Goal: Information Seeking & Learning: Learn about a topic

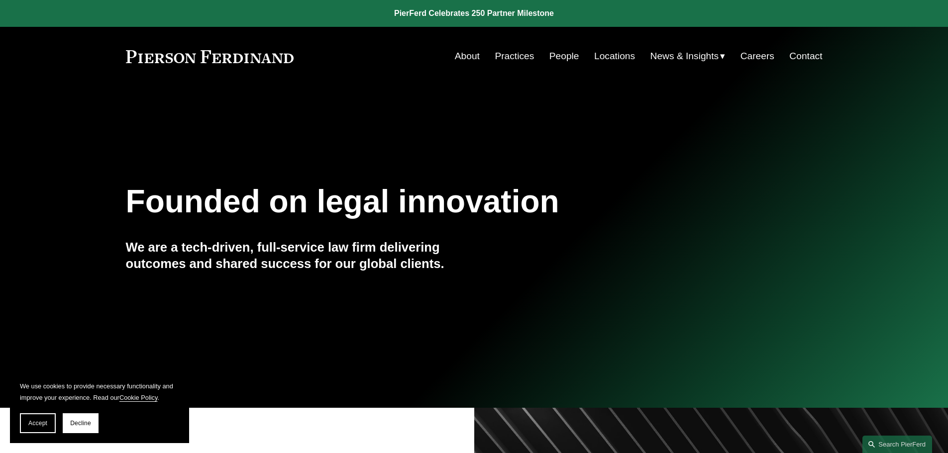
click at [563, 52] on link "People" at bounding box center [564, 56] width 30 height 19
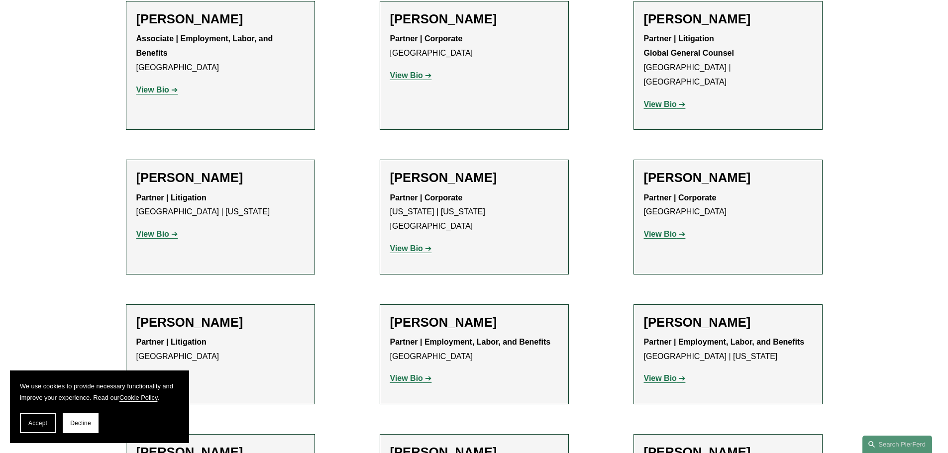
scroll to position [5372, 0]
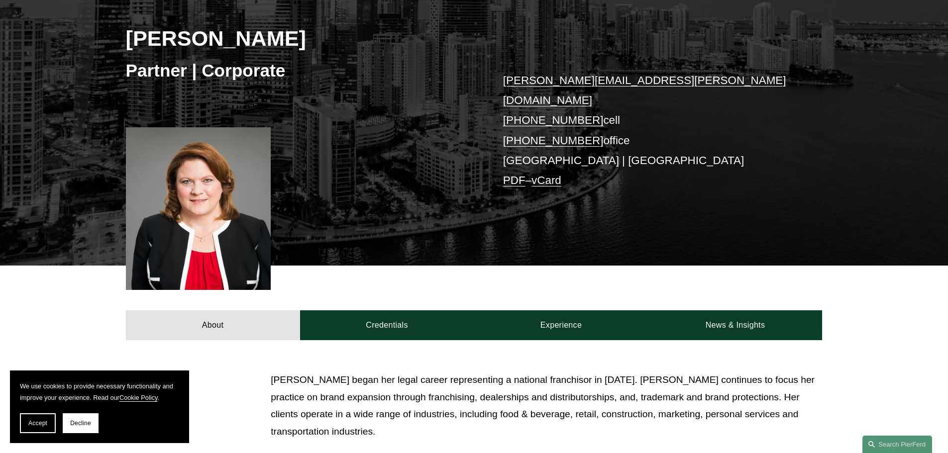
scroll to position [149, 0]
